Goal: Transaction & Acquisition: Book appointment/travel/reservation

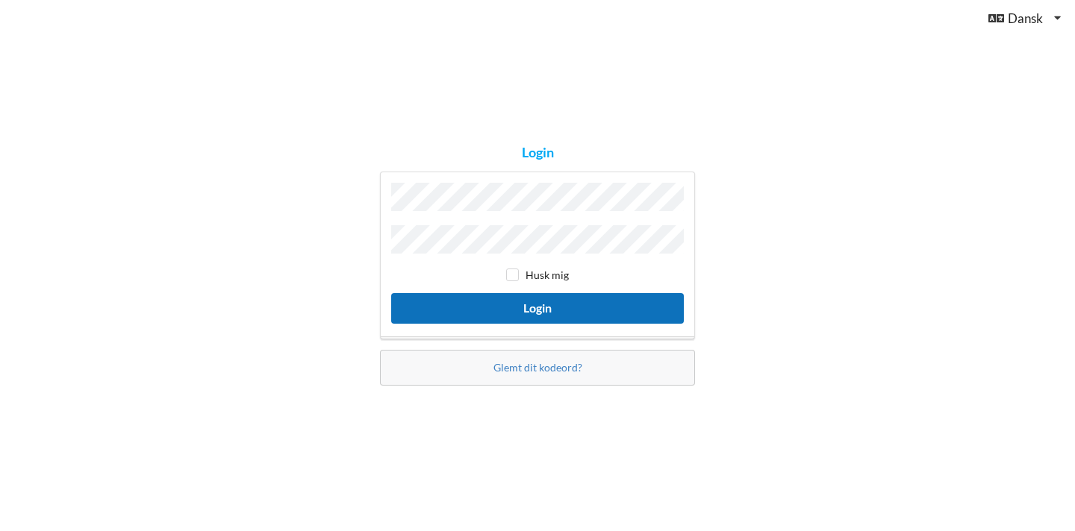
click at [556, 305] on button "Login" at bounding box center [537, 308] width 293 height 31
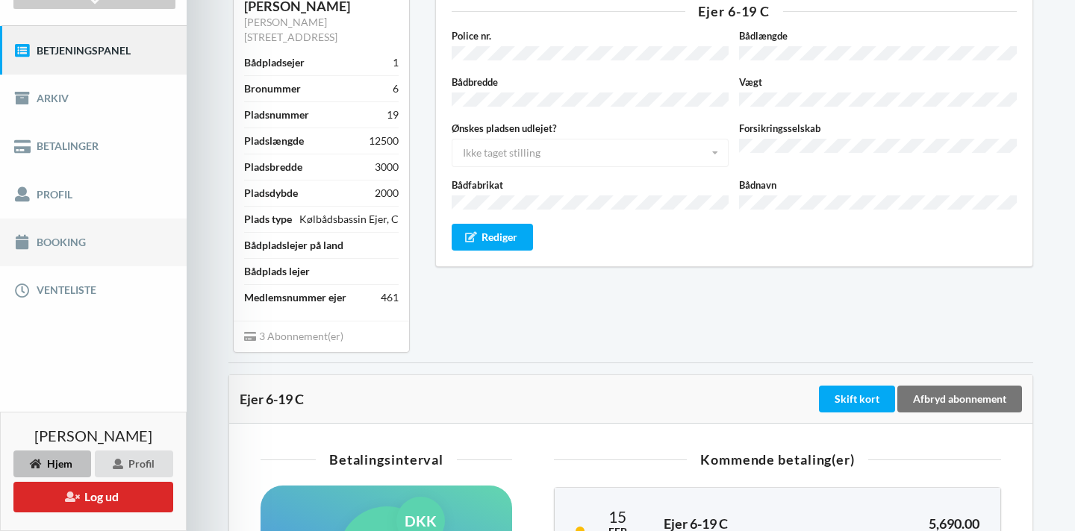
scroll to position [149, 0]
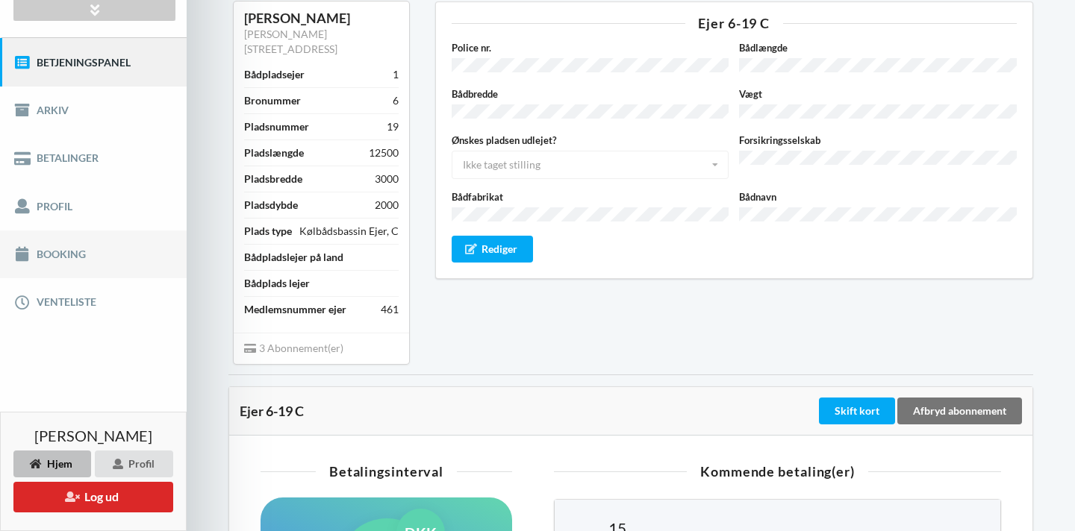
click at [77, 247] on link "Booking" at bounding box center [93, 255] width 187 height 48
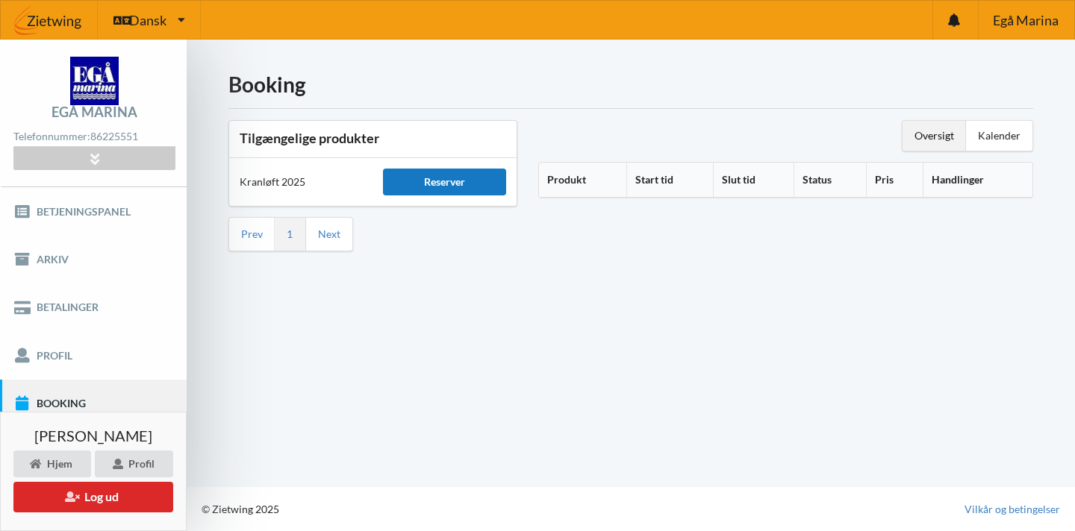
click at [467, 174] on div "Reserver" at bounding box center [444, 182] width 122 height 27
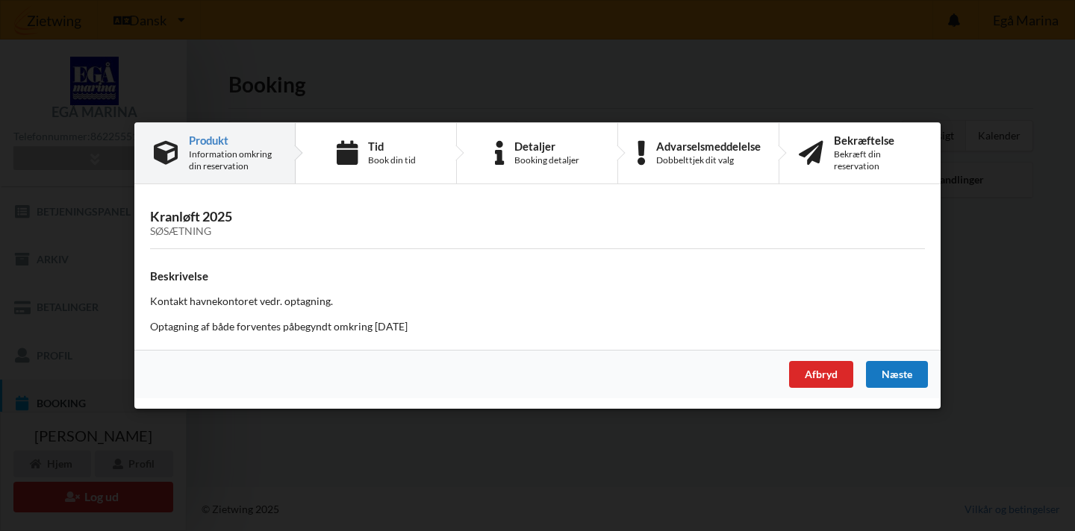
click at [901, 373] on div "Næste" at bounding box center [897, 374] width 62 height 27
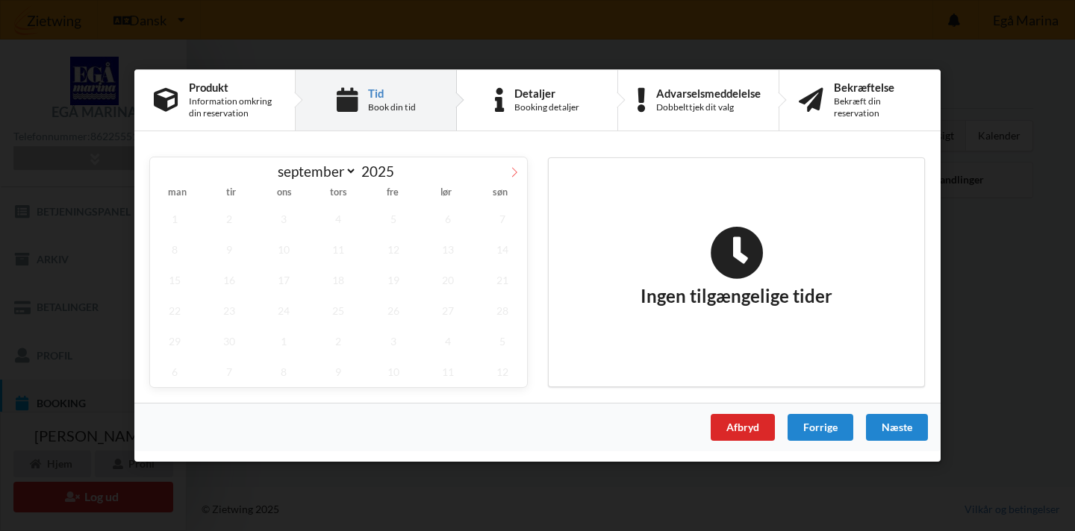
click at [514, 166] on span at bounding box center [514, 169] width 25 height 25
click at [163, 176] on icon at bounding box center [162, 172] width 5 height 10
click at [163, 176] on div "september oktober november [DATE]" at bounding box center [338, 169] width 377 height 25
click at [512, 171] on icon at bounding box center [514, 172] width 10 height 10
click at [337, 346] on span "30" at bounding box center [338, 341] width 49 height 31
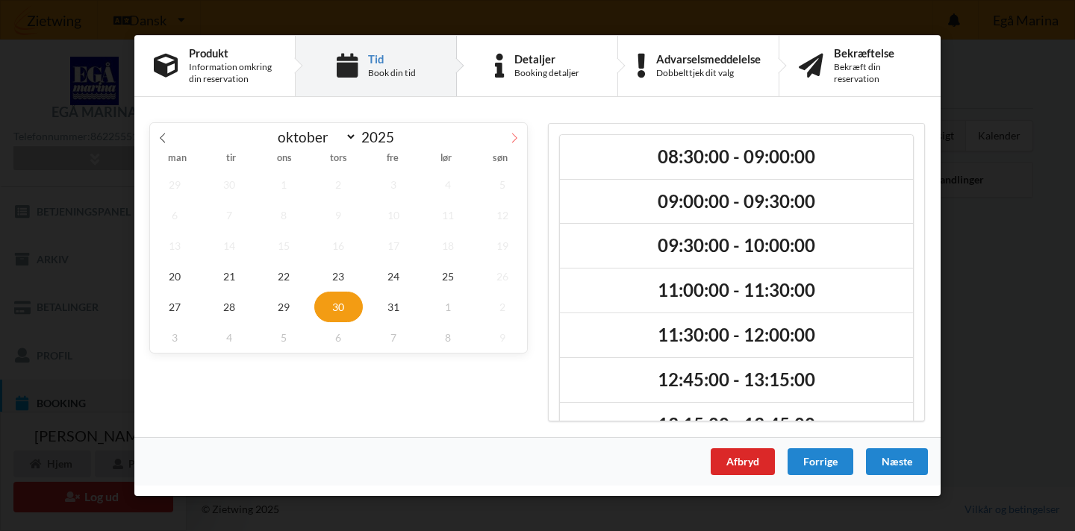
click at [516, 134] on icon at bounding box center [514, 138] width 10 height 10
click at [159, 138] on icon at bounding box center [162, 138] width 10 height 10
select select "9"
click at [752, 461] on div "Afbryd" at bounding box center [743, 462] width 64 height 27
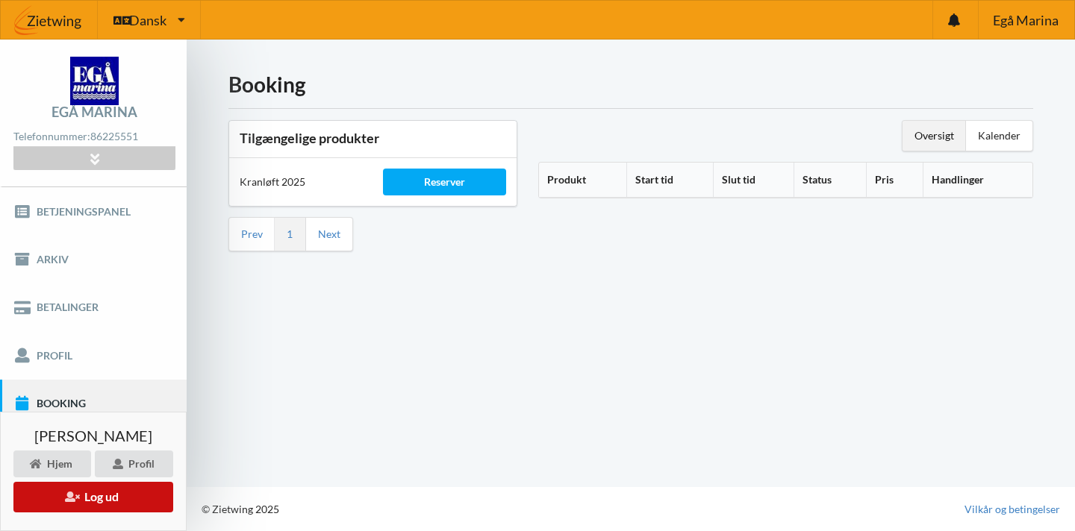
click at [94, 495] on button "Log ud" at bounding box center [93, 497] width 160 height 31
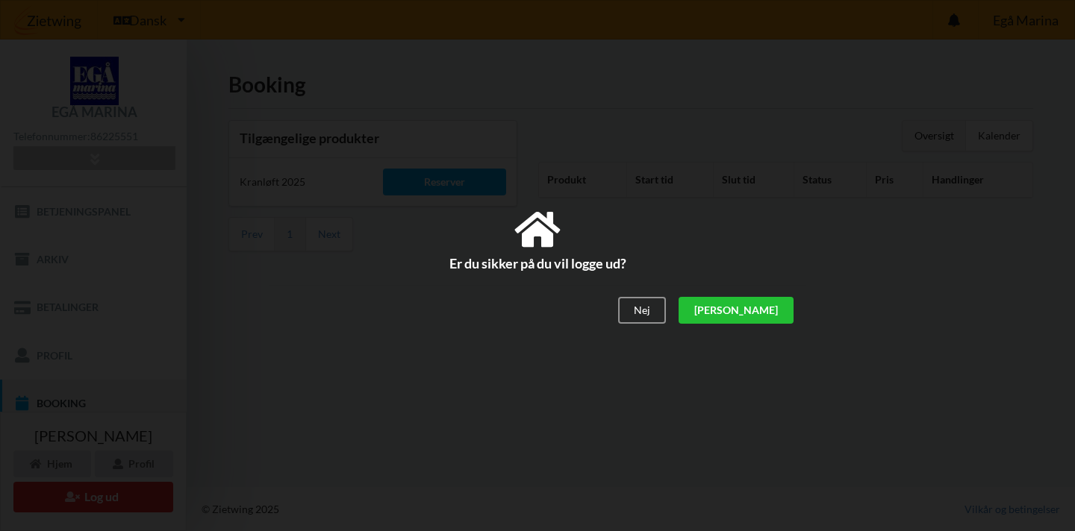
click at [767, 309] on div "[PERSON_NAME]" at bounding box center [736, 311] width 115 height 27
